Goal: Task Accomplishment & Management: Use online tool/utility

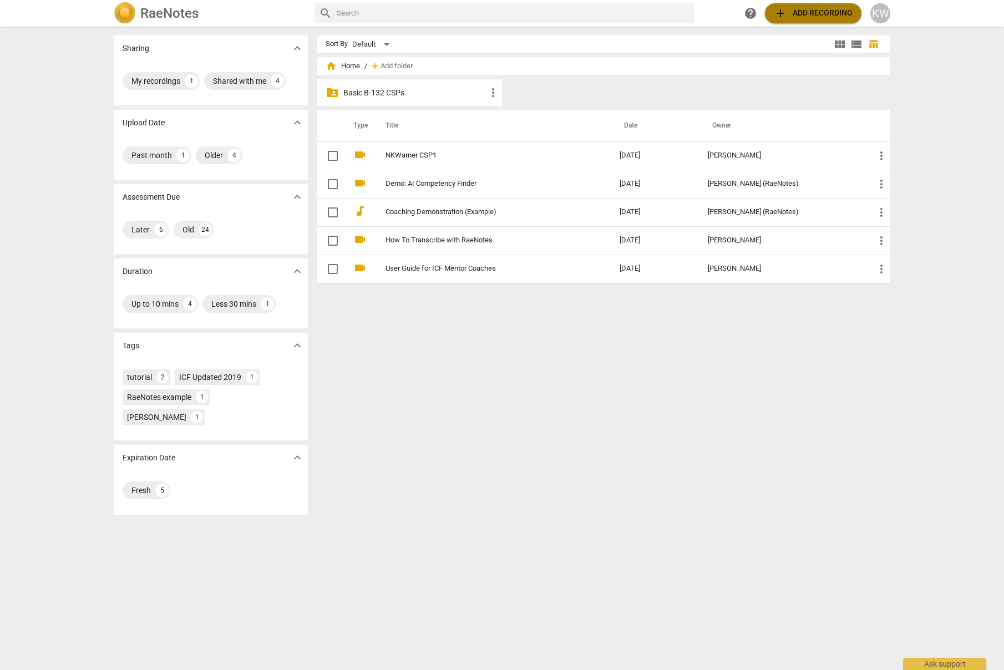
click at [774, 14] on span "add" at bounding box center [780, 13] width 13 height 13
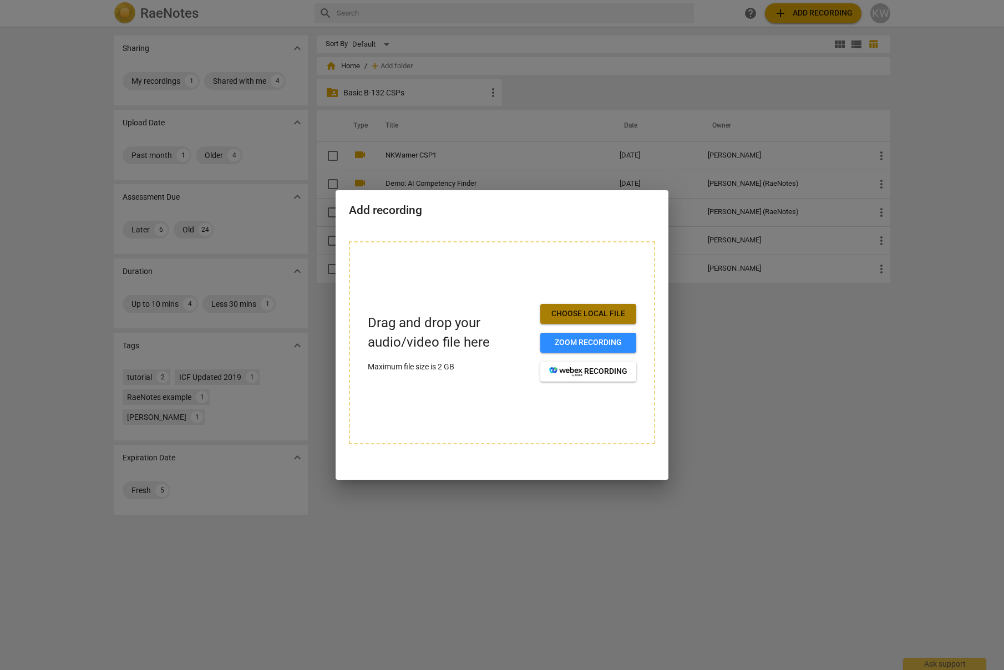
click at [573, 316] on span "Choose local file" at bounding box center [588, 313] width 78 height 11
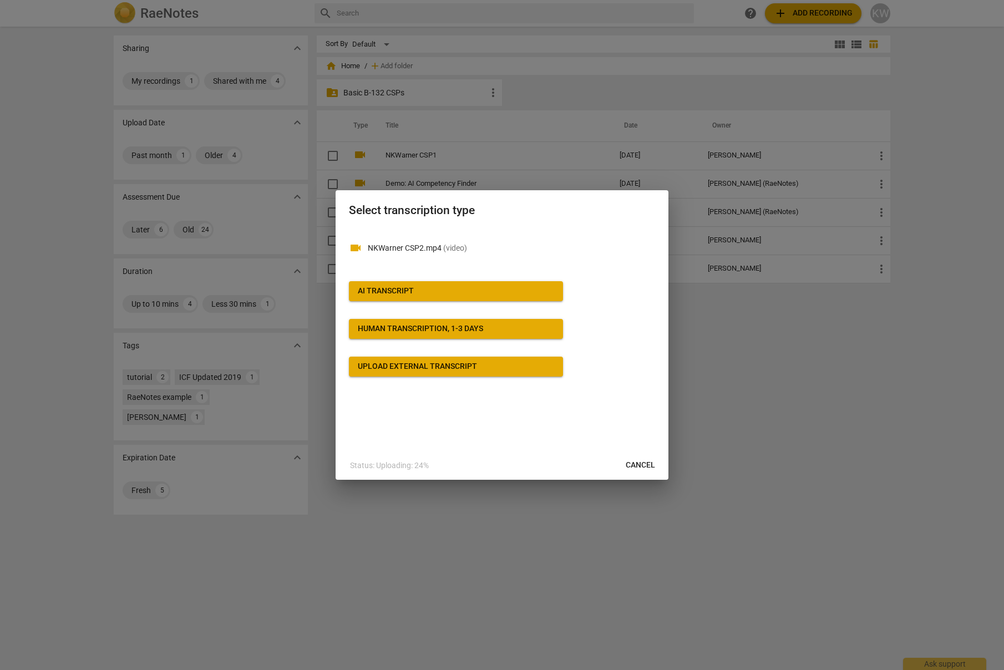
click at [395, 292] on div "AI Transcript" at bounding box center [386, 291] width 56 height 11
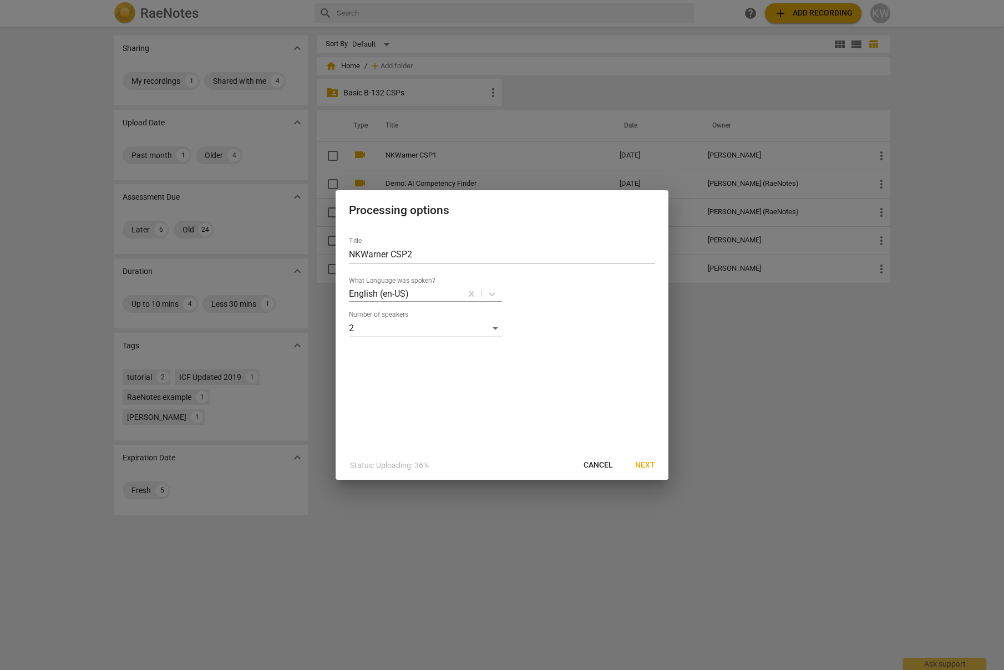
click at [646, 468] on span "Next" at bounding box center [645, 465] width 20 height 11
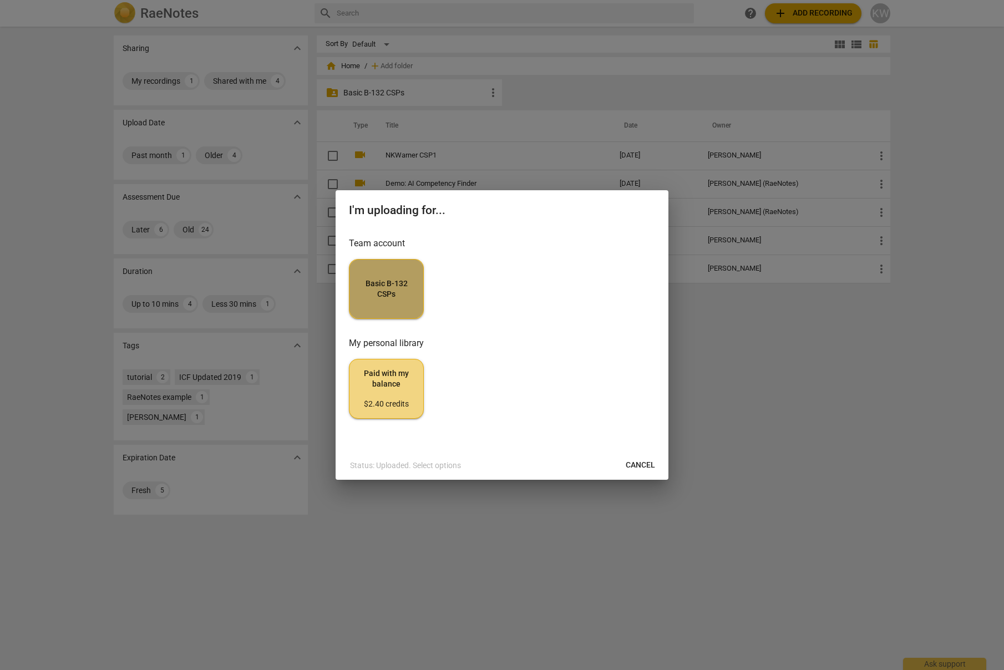
click at [405, 304] on button "Basic B-132 CSPs" at bounding box center [386, 289] width 75 height 60
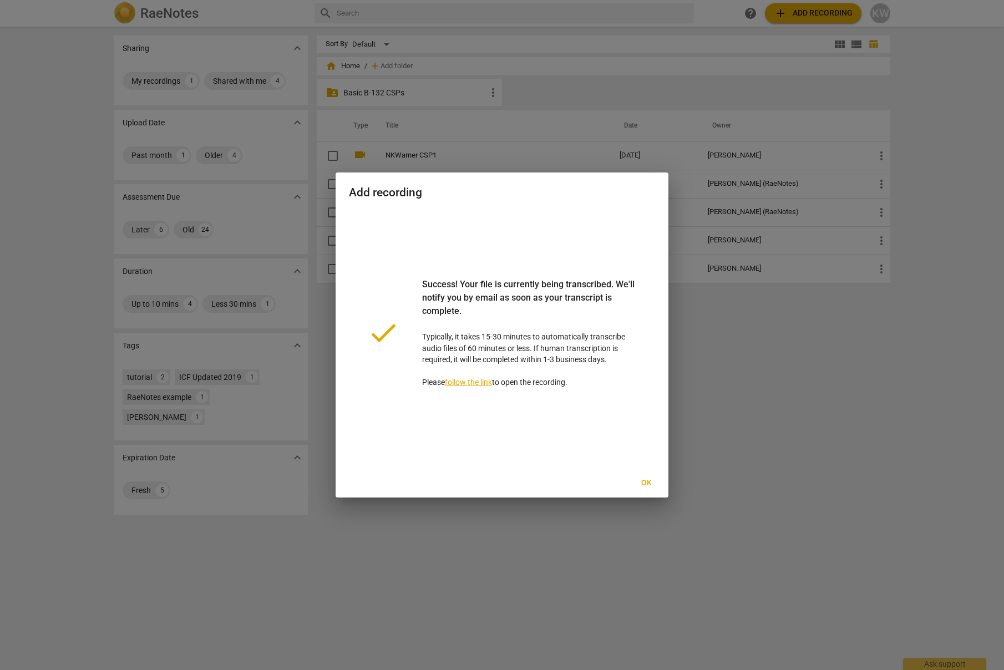
click at [483, 387] on link "follow the link" at bounding box center [468, 382] width 47 height 9
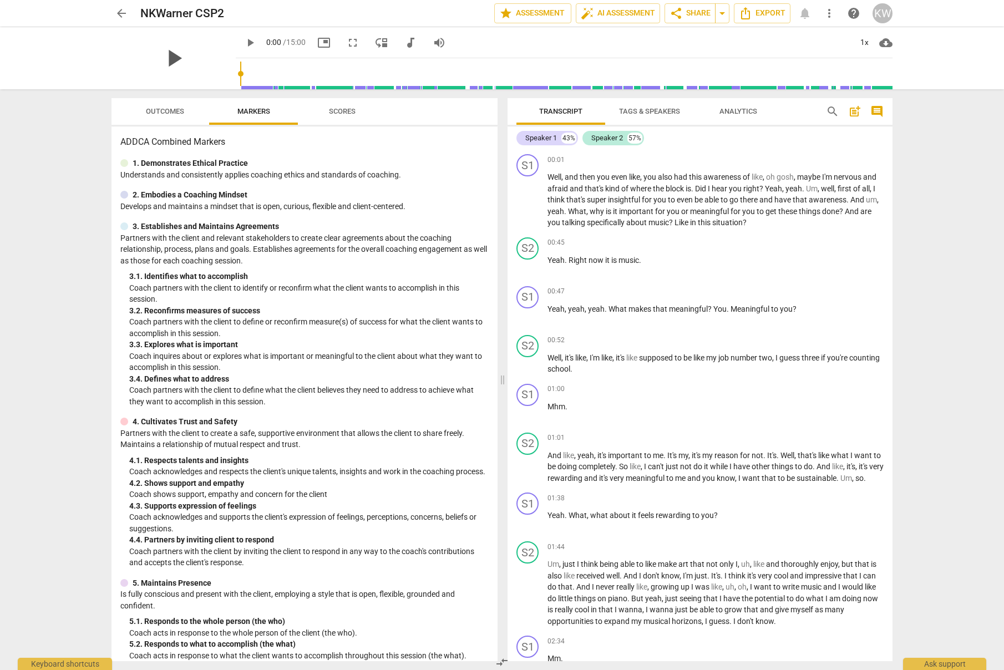
click at [172, 53] on span "play_arrow" at bounding box center [173, 58] width 29 height 29
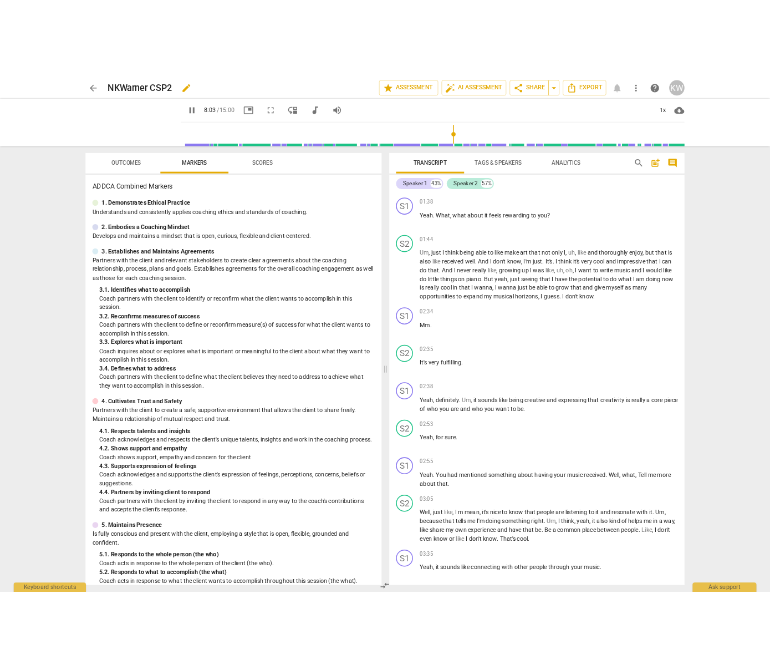
scroll to position [1949, 0]
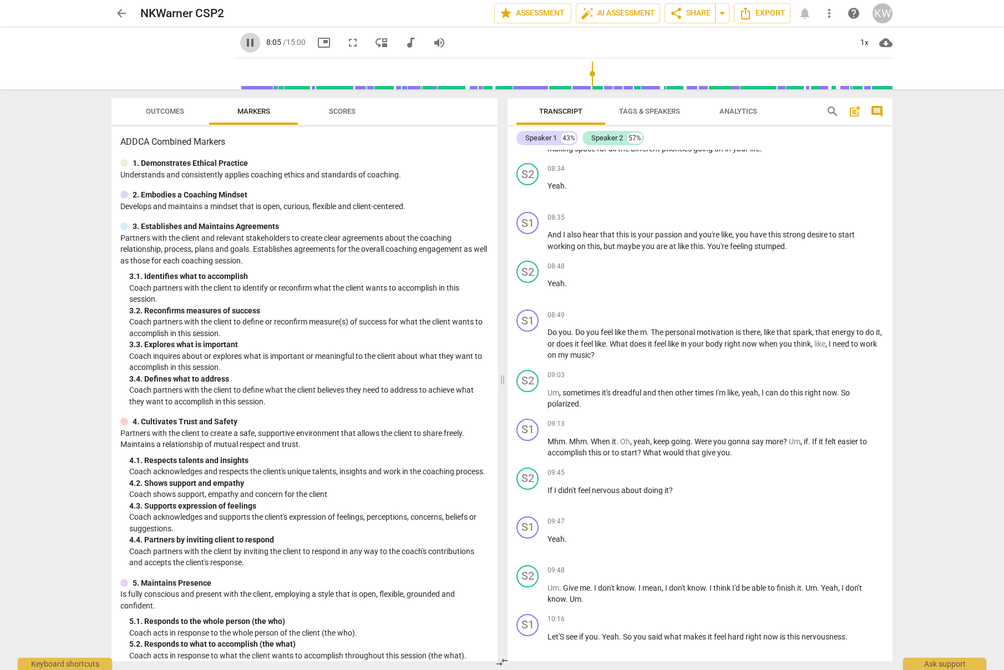
click at [243, 42] on span "pause" at bounding box center [249, 42] width 13 height 13
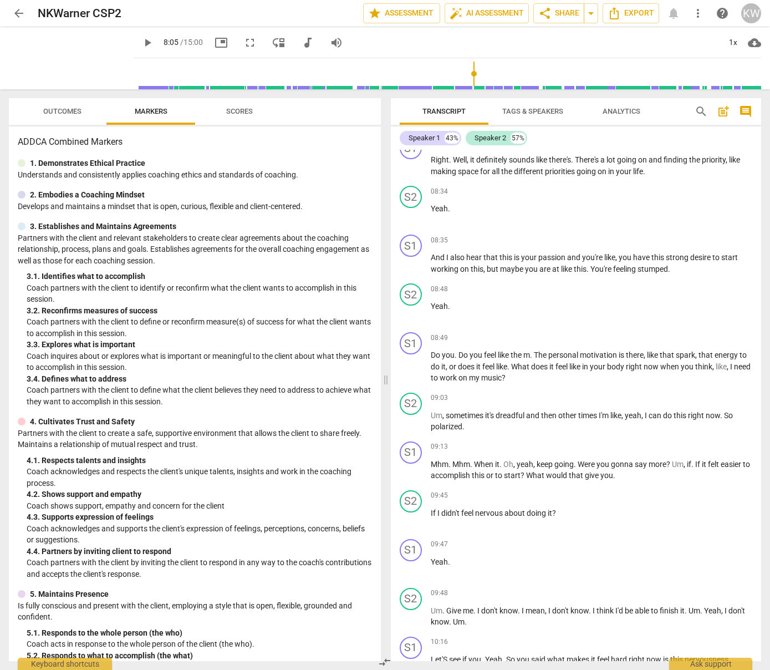
scroll to position [1978, 0]
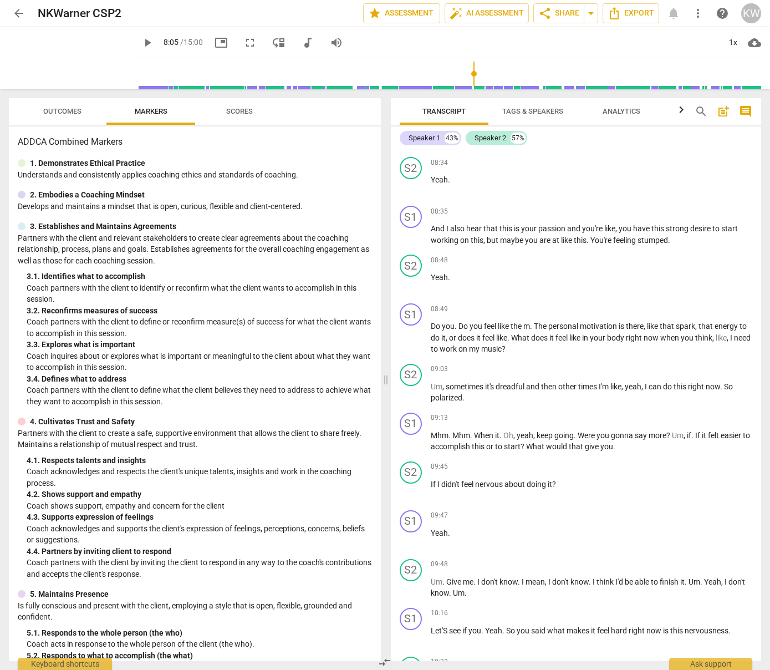
type input "485"
